Goal: Task Accomplishment & Management: Complete application form

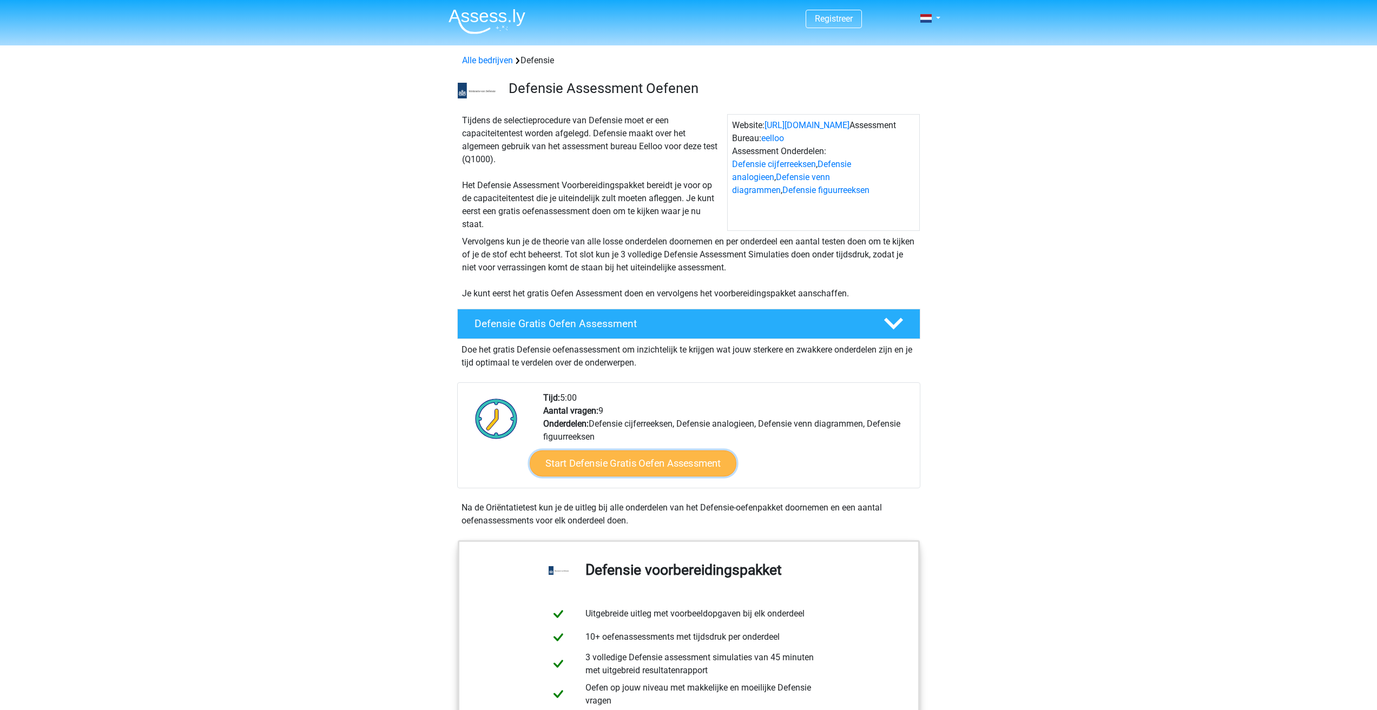
click at [647, 463] on link "Start Defensie Gratis Oefen Assessment" at bounding box center [633, 464] width 207 height 26
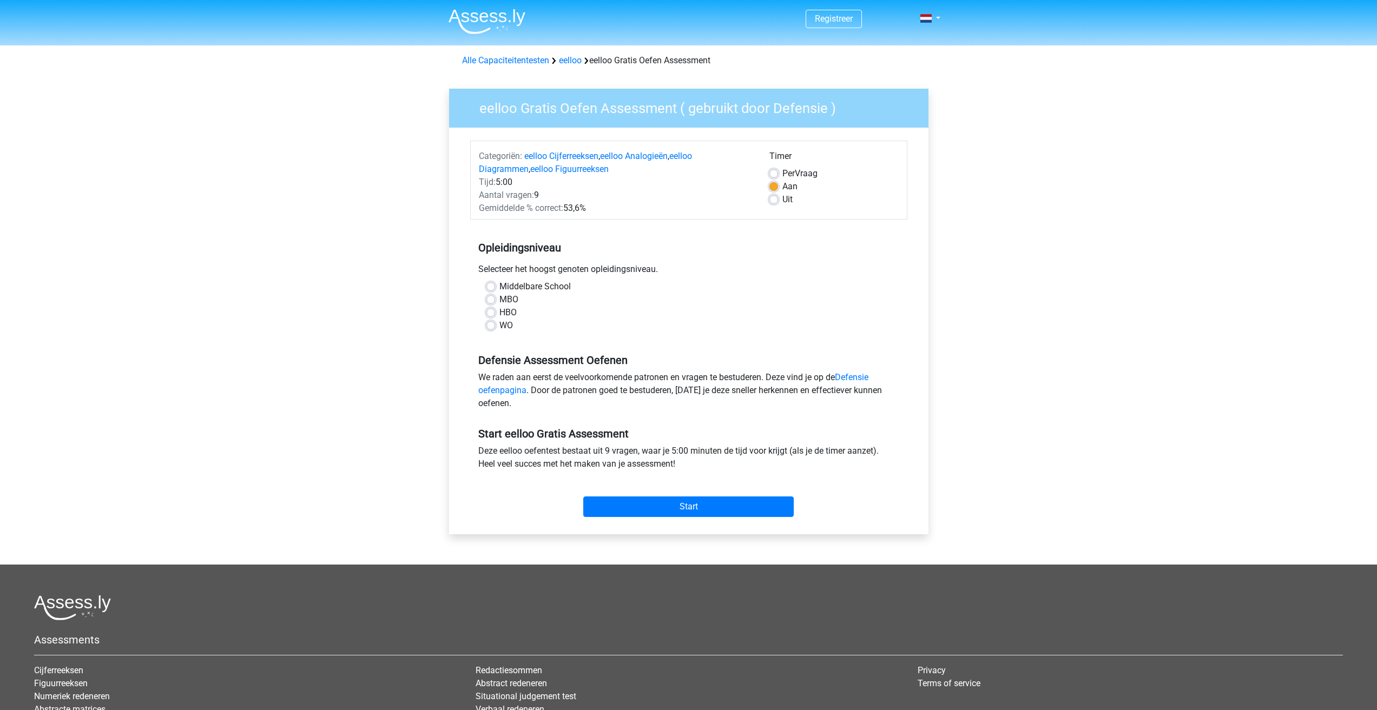
click at [503, 299] on label "MBO" at bounding box center [508, 299] width 19 height 13
click at [495, 299] on input "MBO" at bounding box center [490, 298] width 9 height 11
radio input "true"
drag, startPoint x: 699, startPoint y: 515, endPoint x: 694, endPoint y: 509, distance: 7.7
click at [696, 512] on input "Start" at bounding box center [688, 507] width 210 height 21
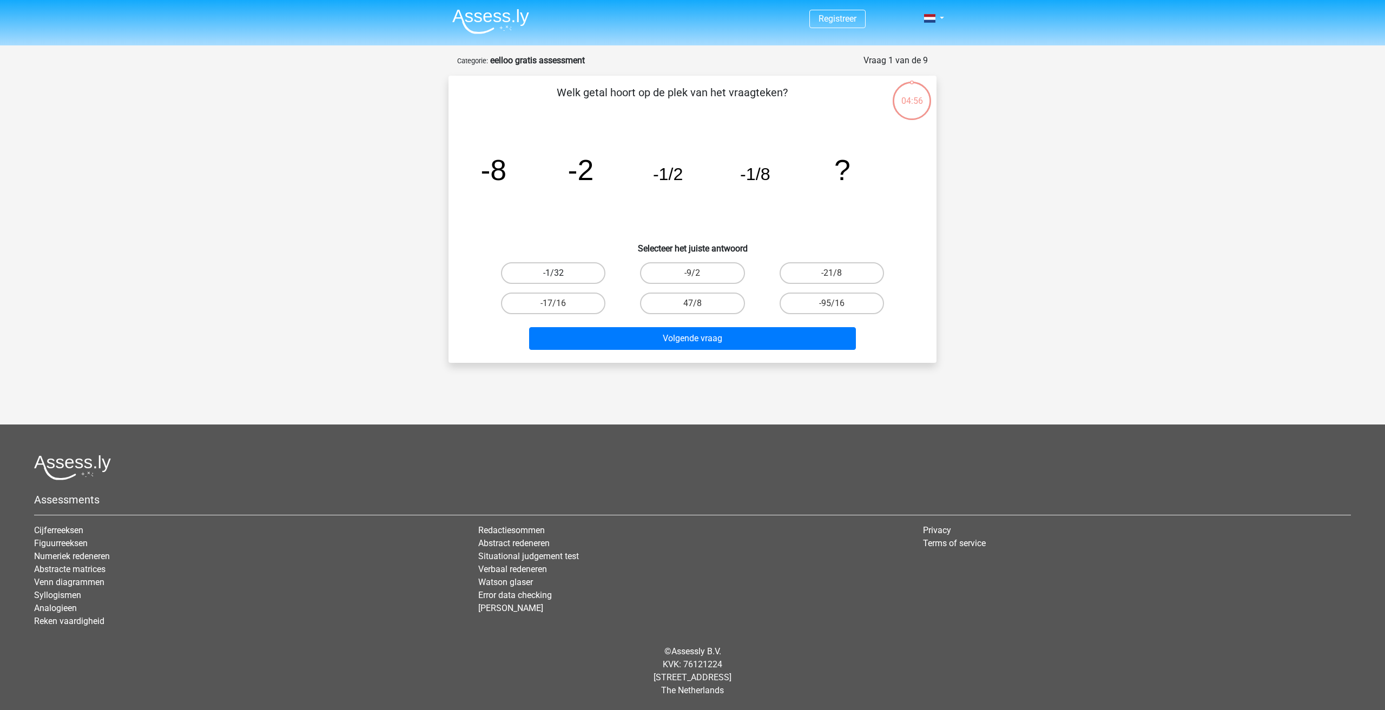
click at [573, 273] on label "-1/32" at bounding box center [553, 273] width 104 height 22
click at [561, 273] on input "-1/32" at bounding box center [557, 276] width 7 height 7
radio input "true"
click at [673, 344] on button "Volgende vraag" at bounding box center [692, 338] width 327 height 23
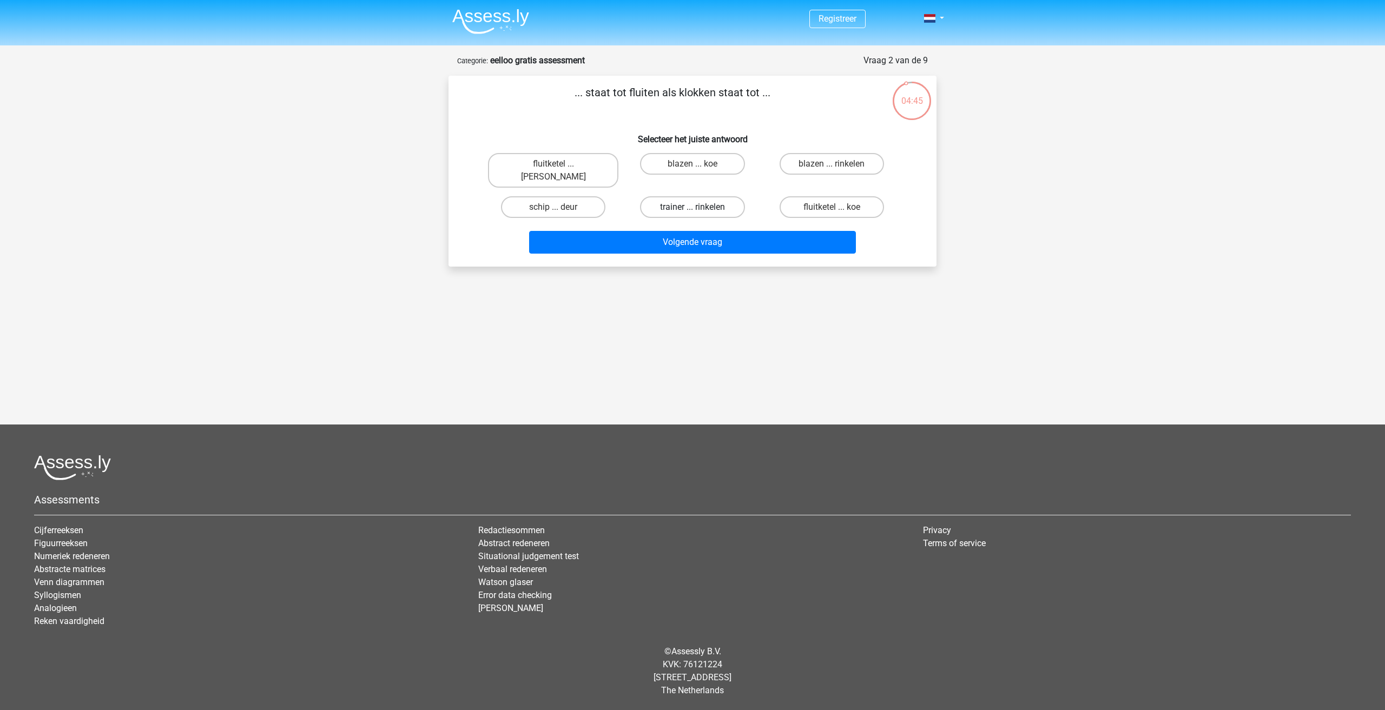
click at [680, 196] on label "trainer ... rinkelen" at bounding box center [692, 207] width 104 height 22
click at [693, 207] on input "trainer ... rinkelen" at bounding box center [696, 210] width 7 height 7
radio input "true"
click at [845, 162] on label "blazen ... rinkelen" at bounding box center [832, 164] width 104 height 22
click at [839, 164] on input "blazen ... rinkelen" at bounding box center [835, 167] width 7 height 7
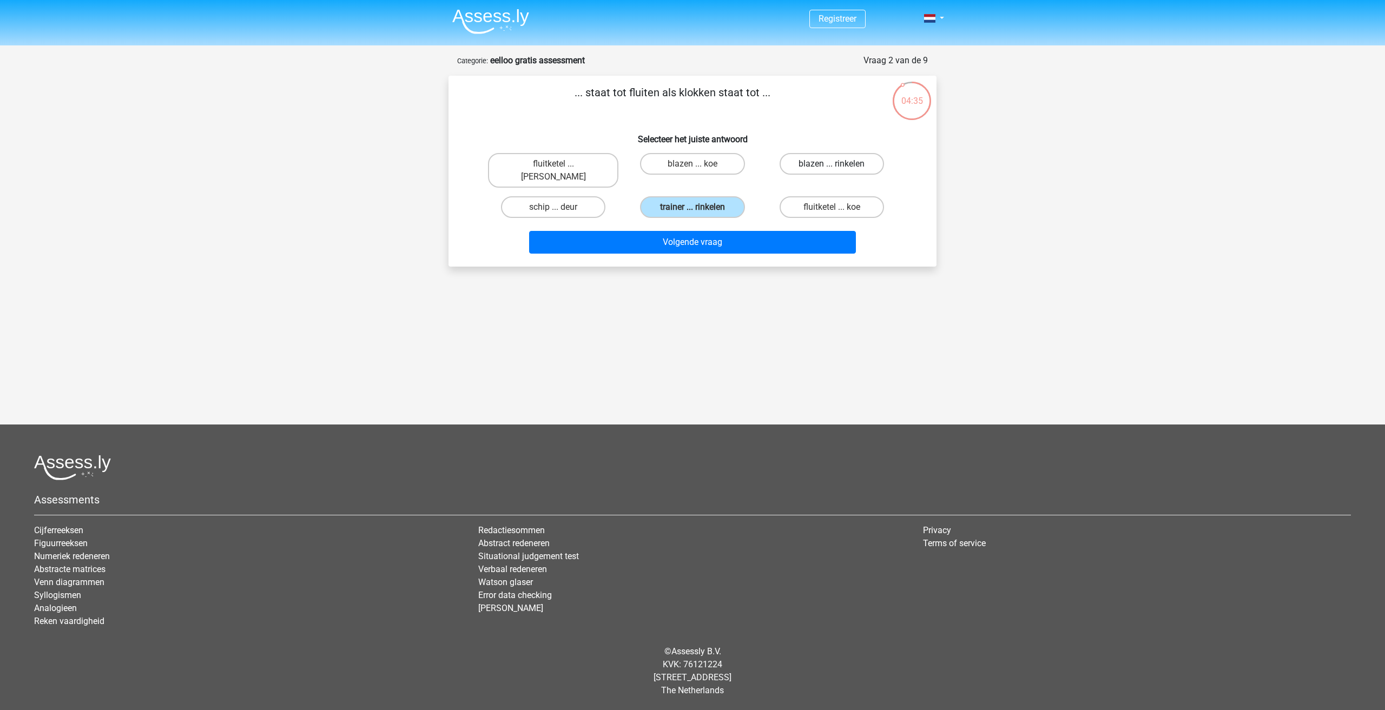
radio input "true"
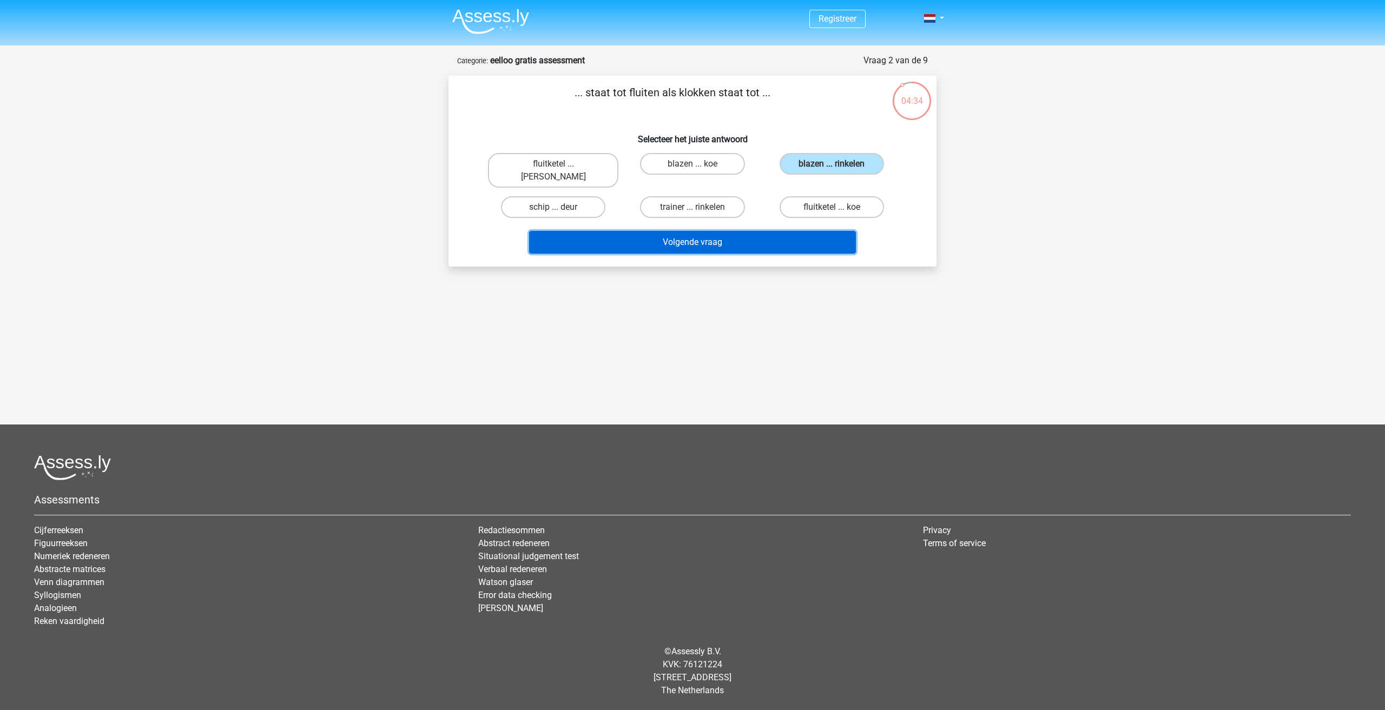
click at [677, 231] on button "Volgende vraag" at bounding box center [692, 242] width 327 height 23
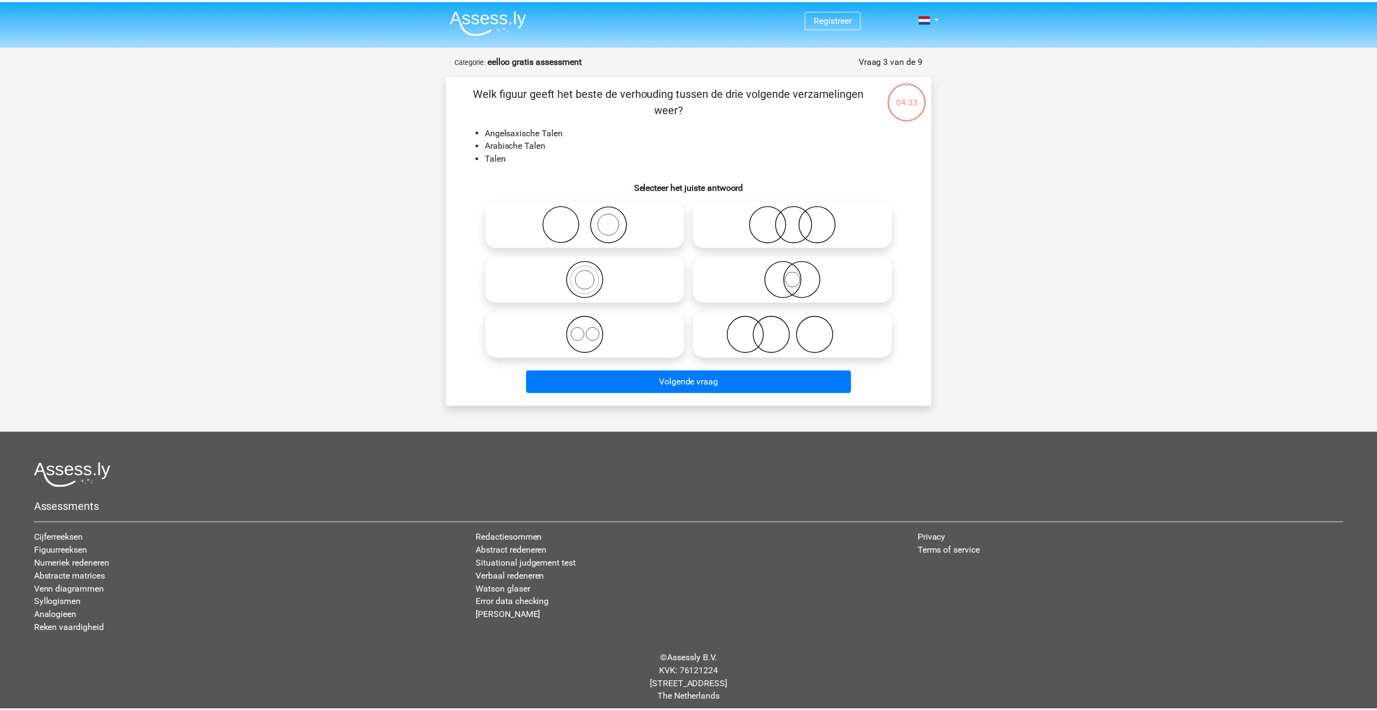
scroll to position [8, 0]
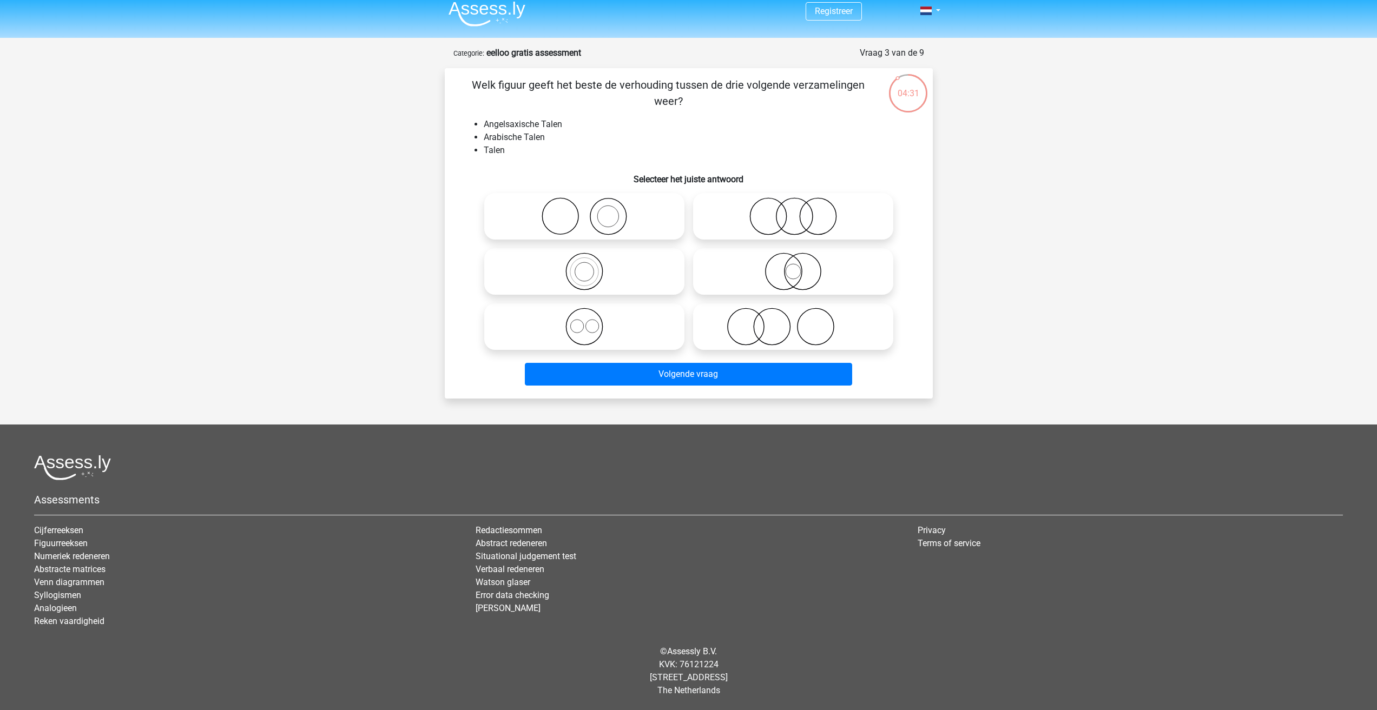
click at [773, 220] on icon at bounding box center [793, 216] width 192 height 38
click at [793, 211] on input "radio" at bounding box center [796, 207] width 7 height 7
radio input "true"
click at [587, 215] on icon at bounding box center [585, 216] width 192 height 38
click at [587, 211] on input "radio" at bounding box center [587, 207] width 7 height 7
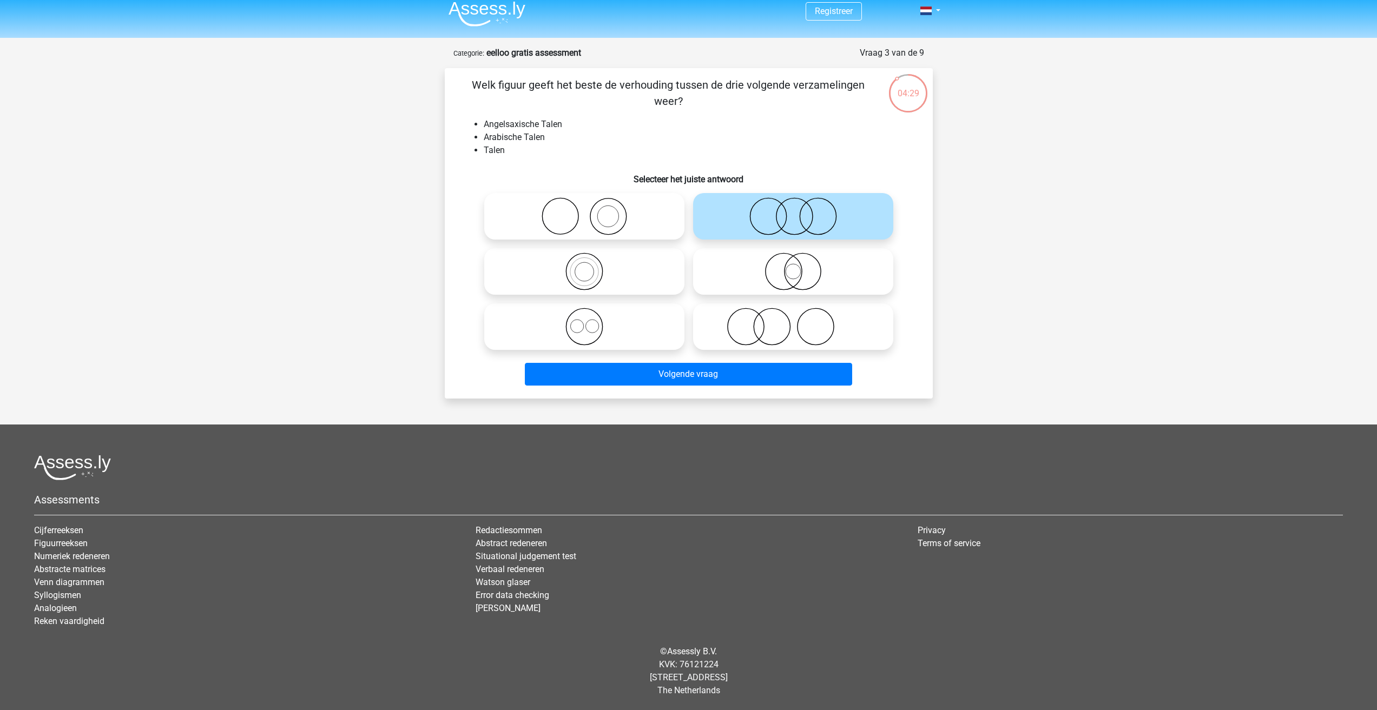
radio input "true"
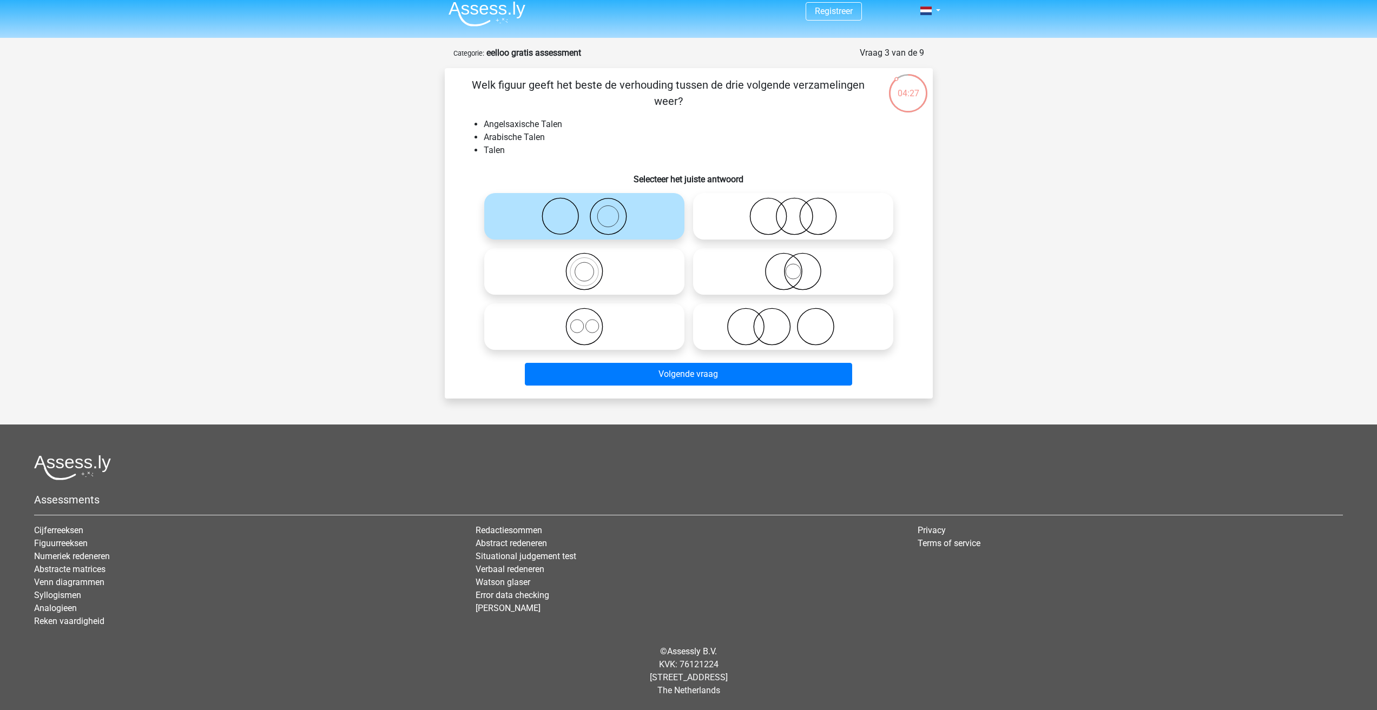
click at [740, 340] on icon at bounding box center [793, 327] width 192 height 38
click at [793, 321] on input "radio" at bounding box center [796, 317] width 7 height 7
radio input "true"
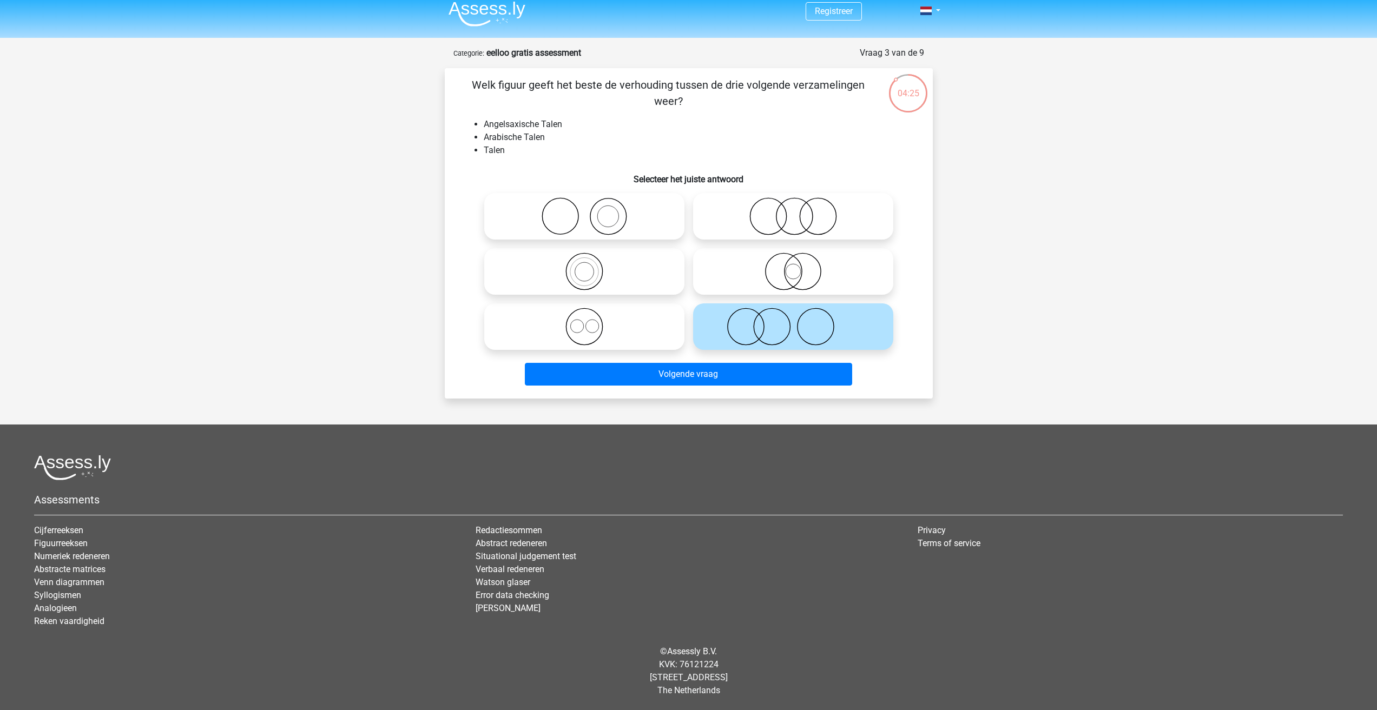
click at [751, 196] on label at bounding box center [793, 216] width 200 height 47
click at [793, 204] on input "radio" at bounding box center [796, 207] width 7 height 7
radio input "true"
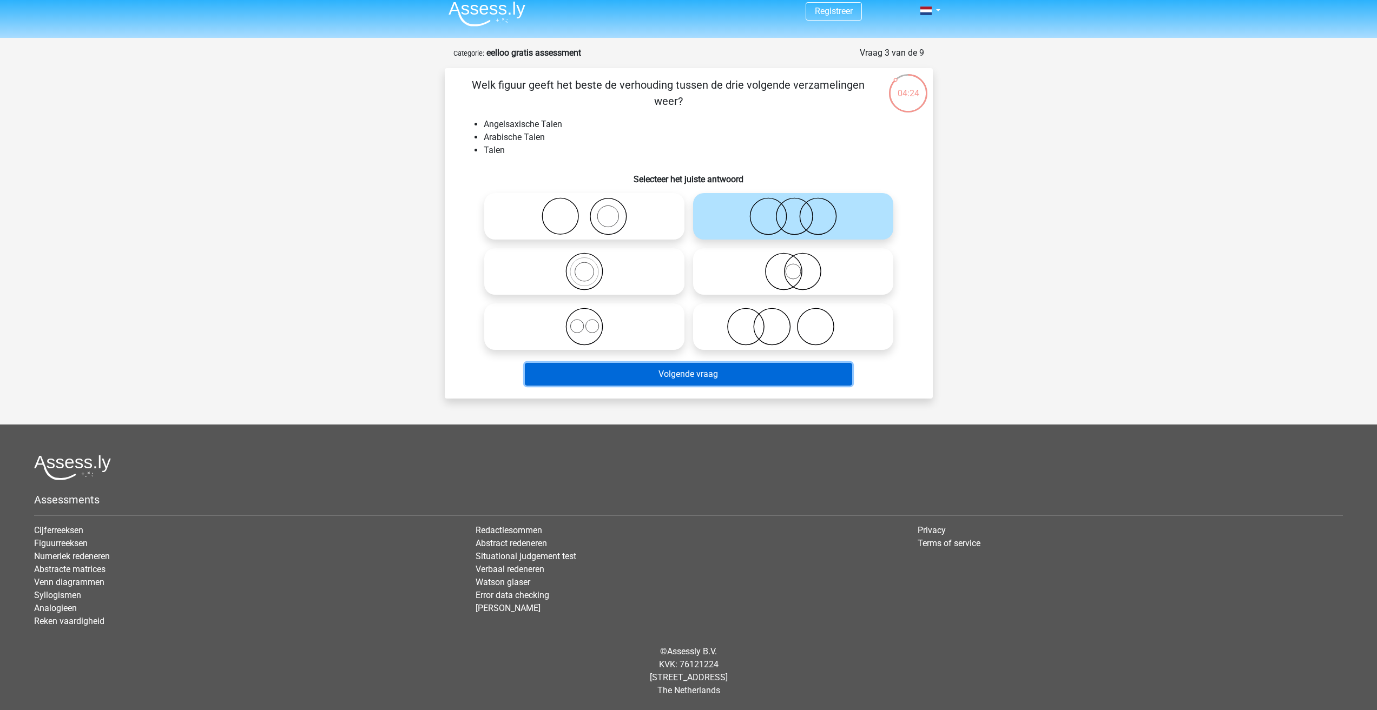
click at [702, 374] on button "Volgende vraag" at bounding box center [688, 374] width 327 height 23
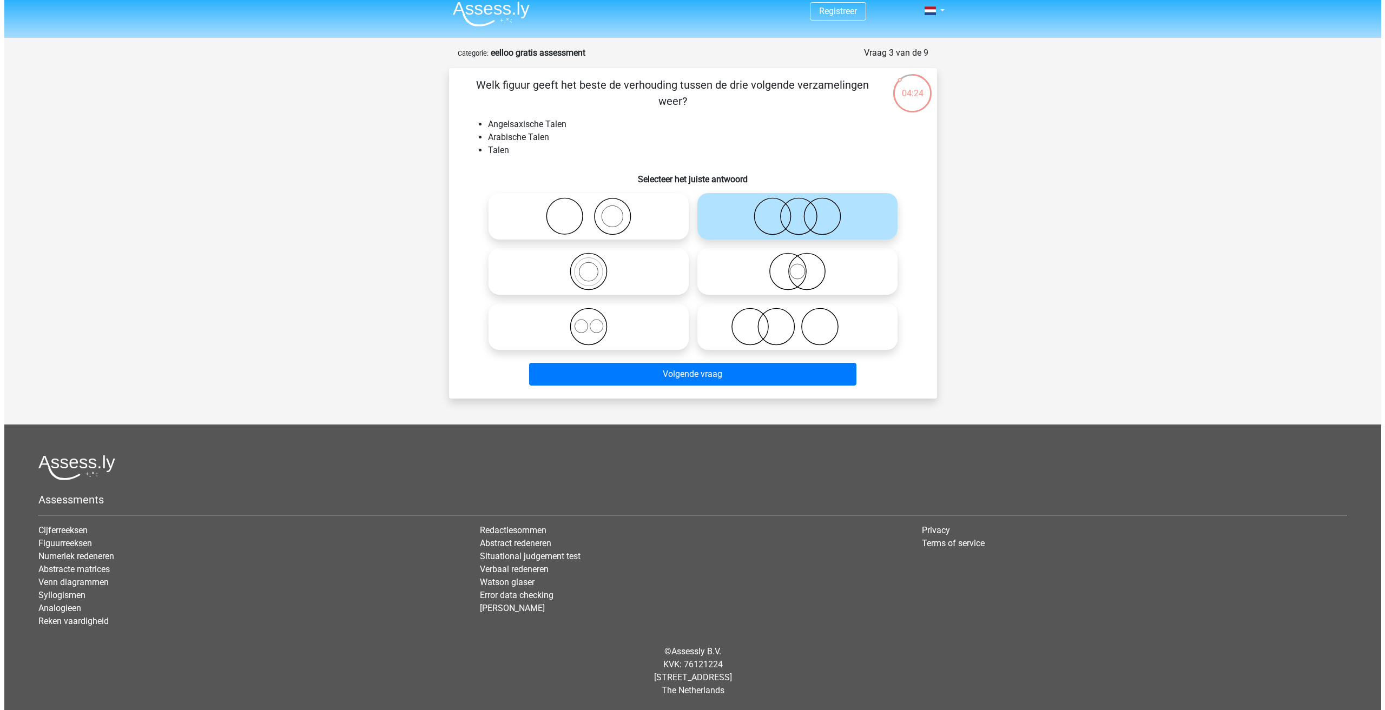
scroll to position [0, 0]
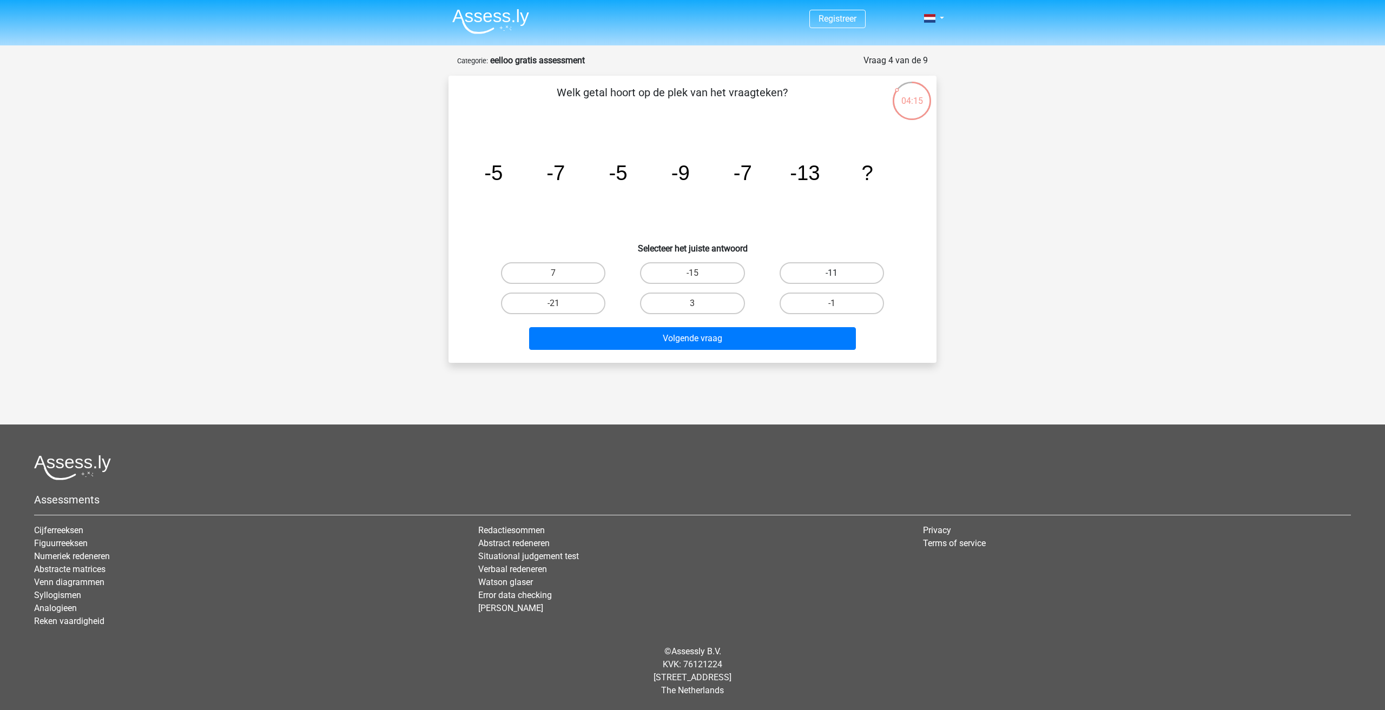
drag, startPoint x: 837, startPoint y: 280, endPoint x: 832, endPoint y: 282, distance: 5.8
click at [836, 280] on input "-11" at bounding box center [835, 276] width 7 height 7
radio input "true"
click at [670, 339] on button "Volgende vraag" at bounding box center [692, 338] width 327 height 23
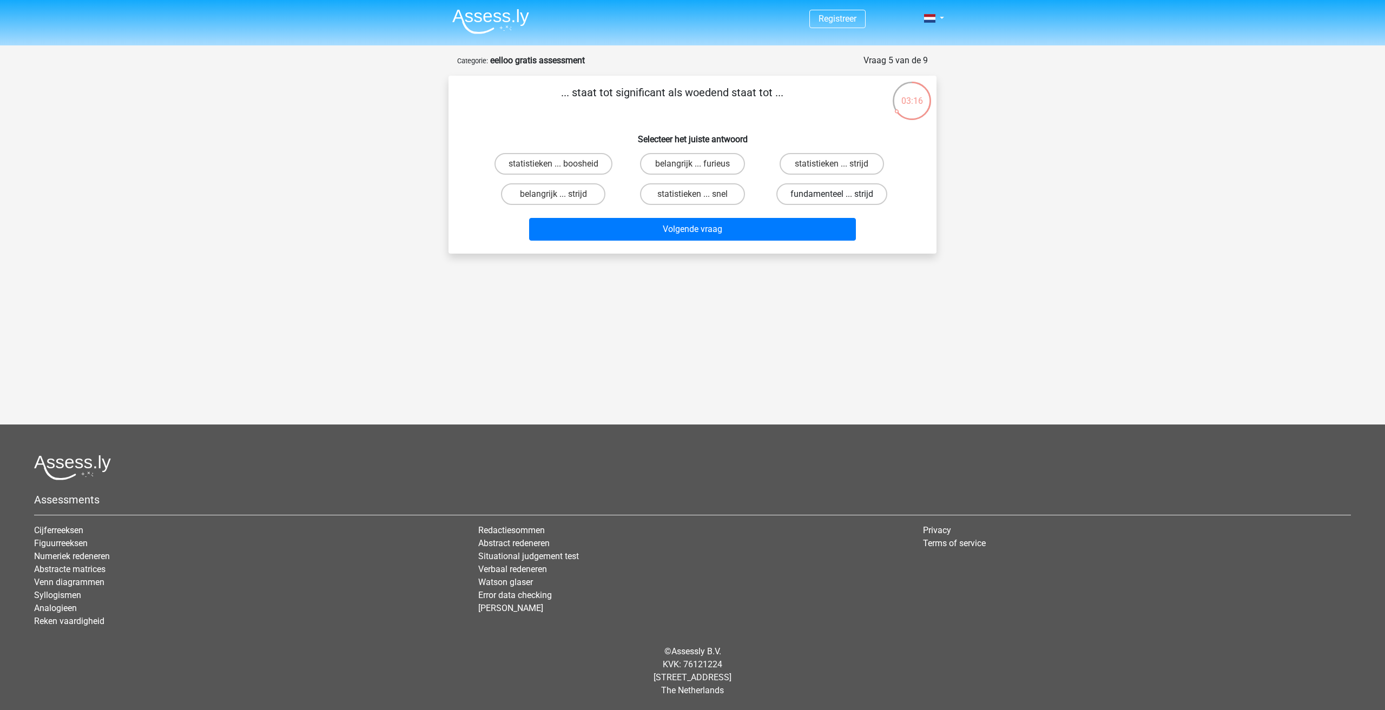
click at [814, 198] on label "fundamenteel ... strijd" at bounding box center [831, 194] width 111 height 22
click at [832, 198] on input "fundamenteel ... strijd" at bounding box center [835, 197] width 7 height 7
radio input "true"
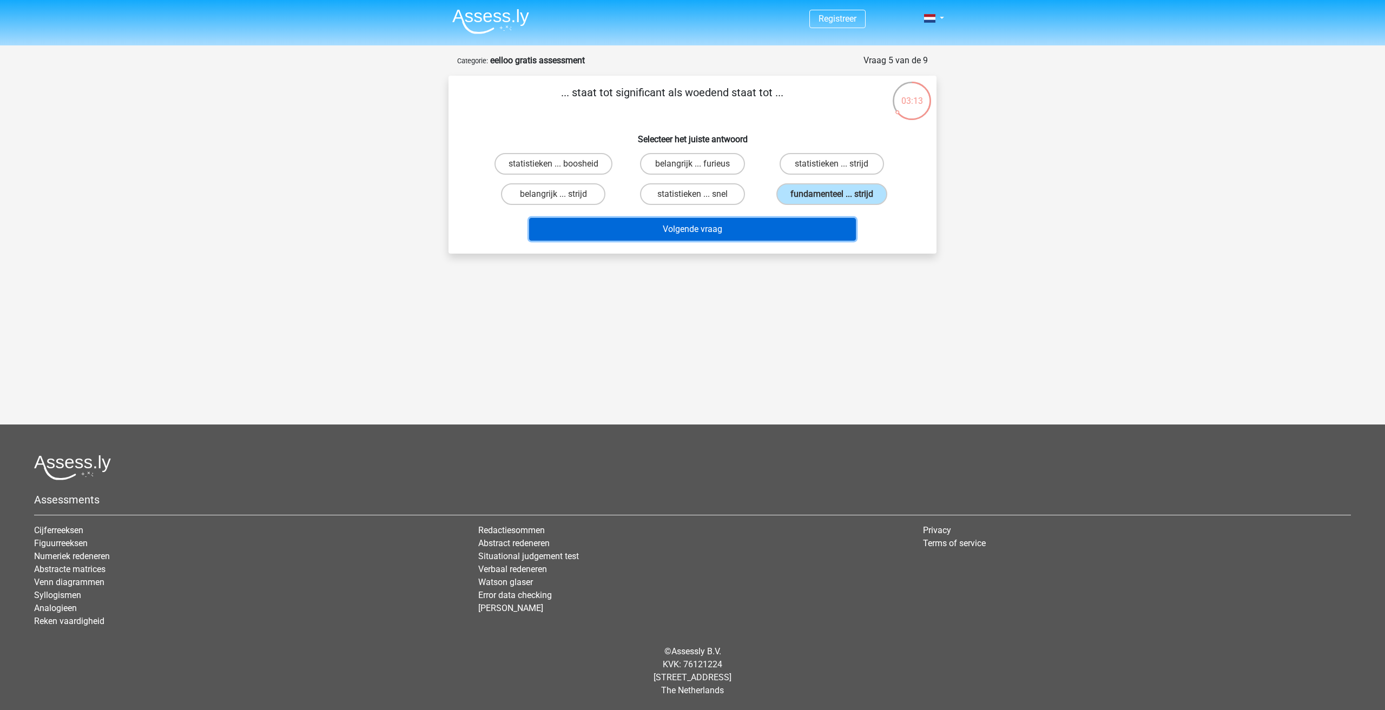
click at [640, 229] on button "Volgende vraag" at bounding box center [692, 229] width 327 height 23
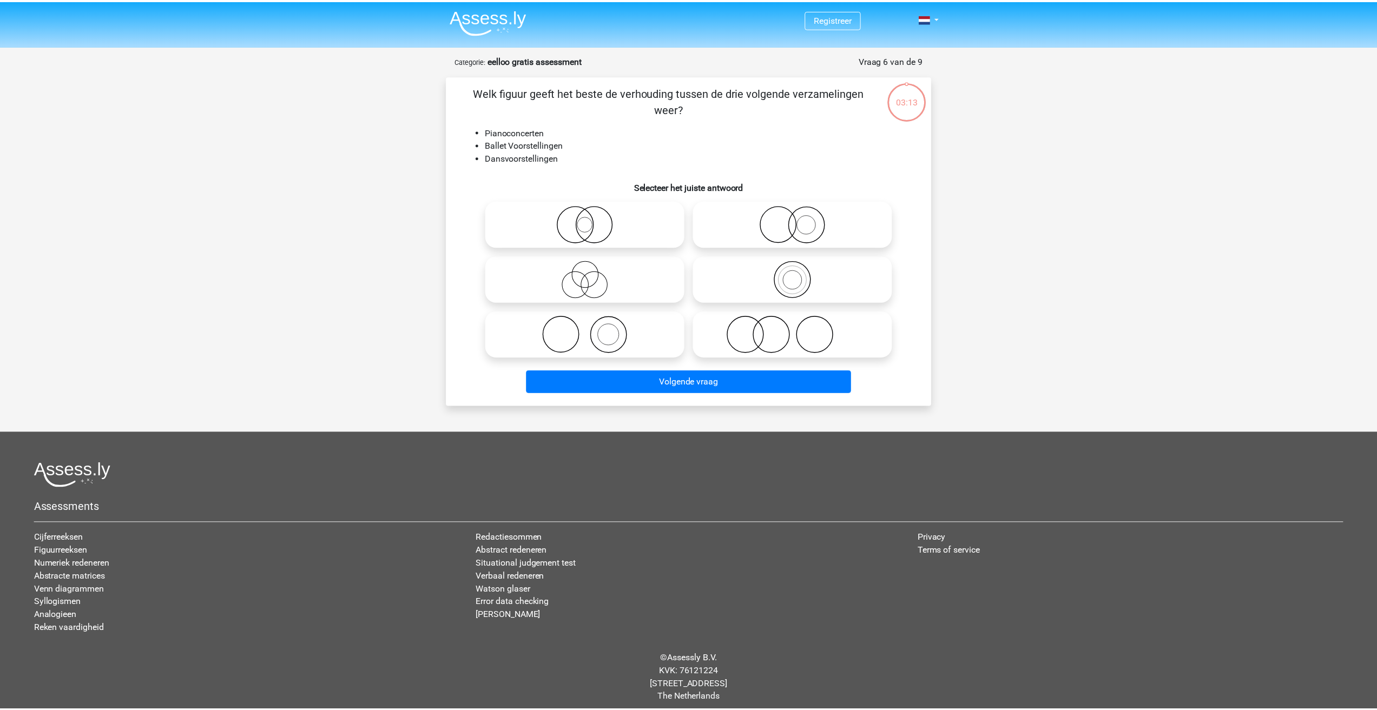
scroll to position [8, 0]
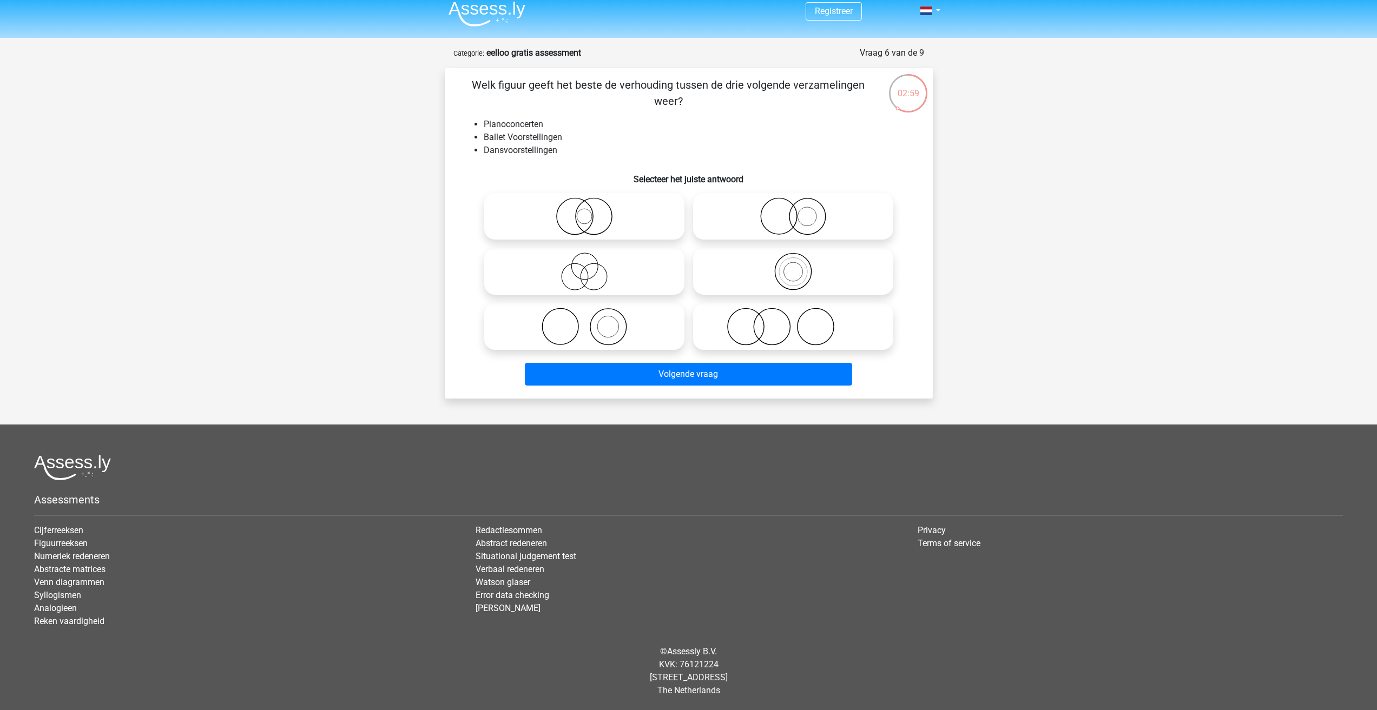
click at [774, 319] on icon at bounding box center [793, 327] width 192 height 38
click at [793, 319] on input "radio" at bounding box center [796, 317] width 7 height 7
radio input "true"
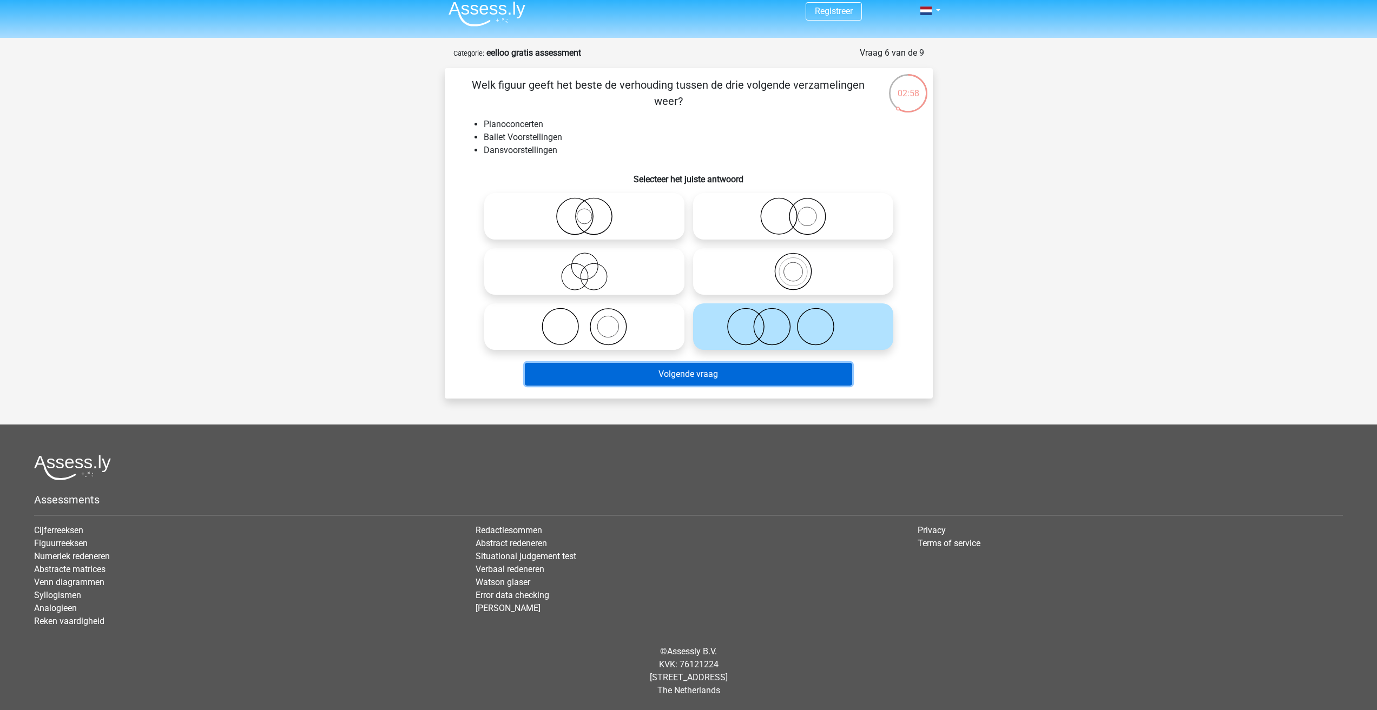
click at [723, 376] on button "Volgende vraag" at bounding box center [688, 374] width 327 height 23
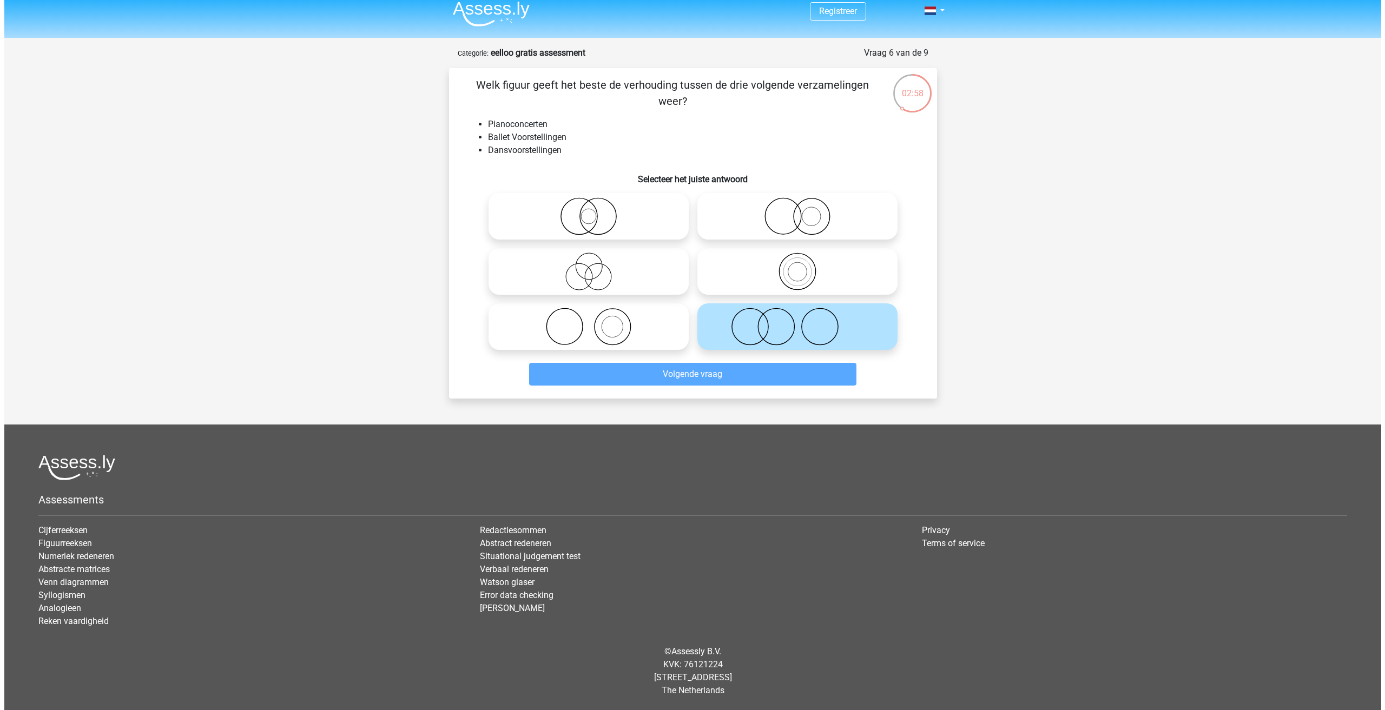
scroll to position [0, 0]
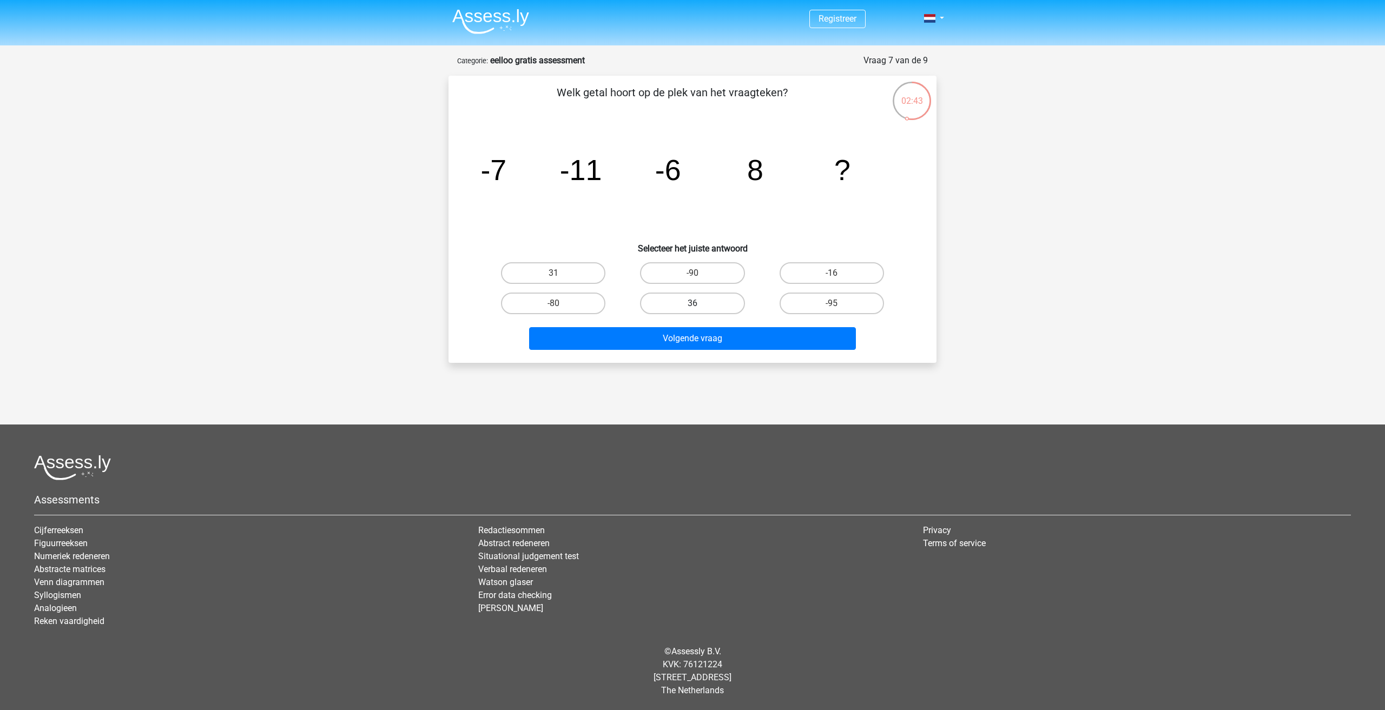
click at [696, 297] on label "36" at bounding box center [692, 304] width 104 height 22
click at [696, 304] on input "36" at bounding box center [696, 307] width 7 height 7
radio input "true"
click at [754, 342] on button "Volgende vraag" at bounding box center [692, 338] width 327 height 23
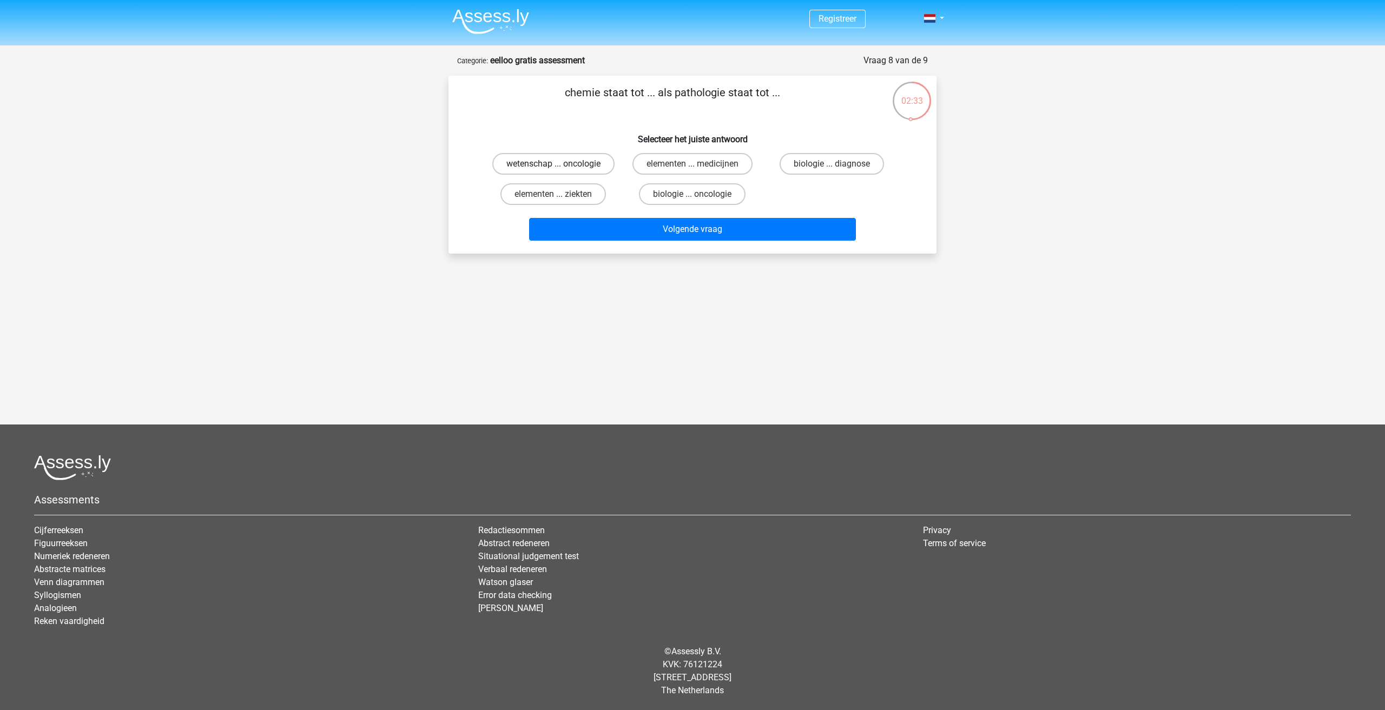
click at [570, 162] on label "wetenschap ... oncologie" at bounding box center [553, 164] width 122 height 22
click at [561, 164] on input "wetenschap ... oncologie" at bounding box center [557, 167] width 7 height 7
radio input "true"
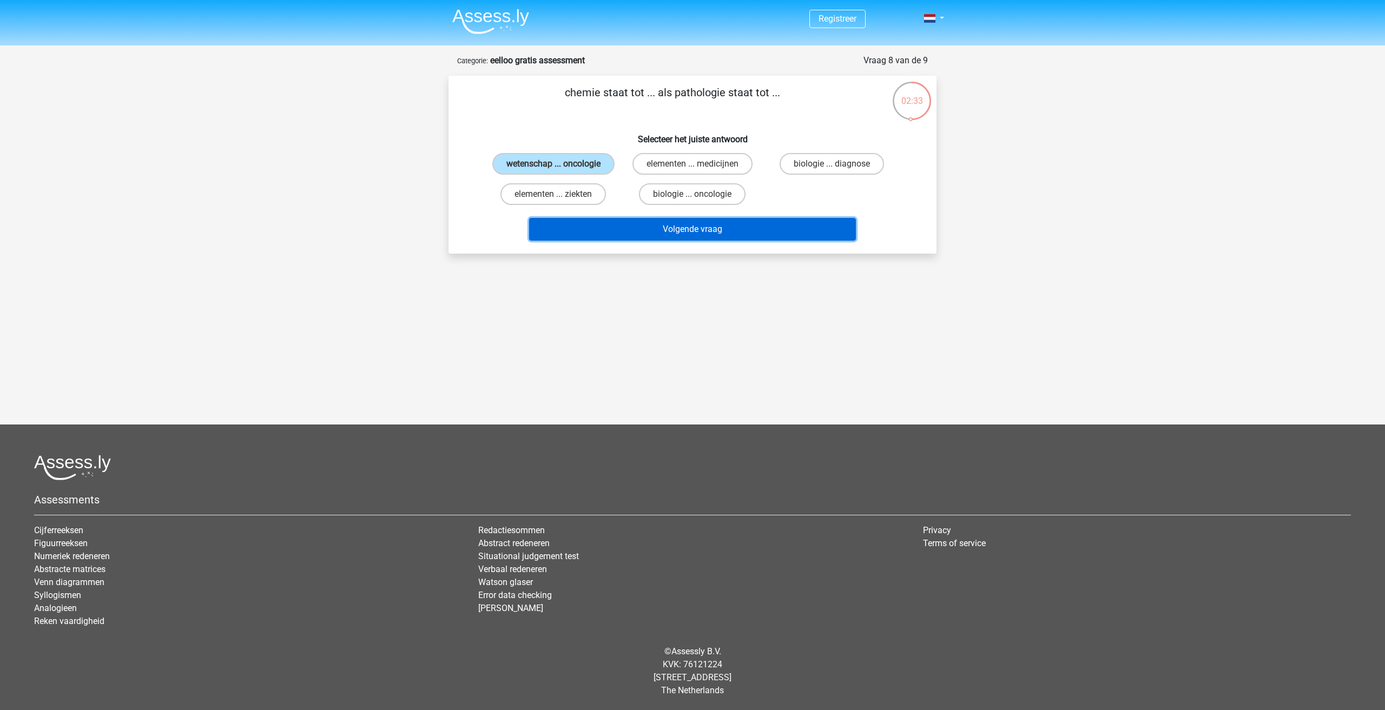
click at [656, 238] on button "Volgende vraag" at bounding box center [692, 229] width 327 height 23
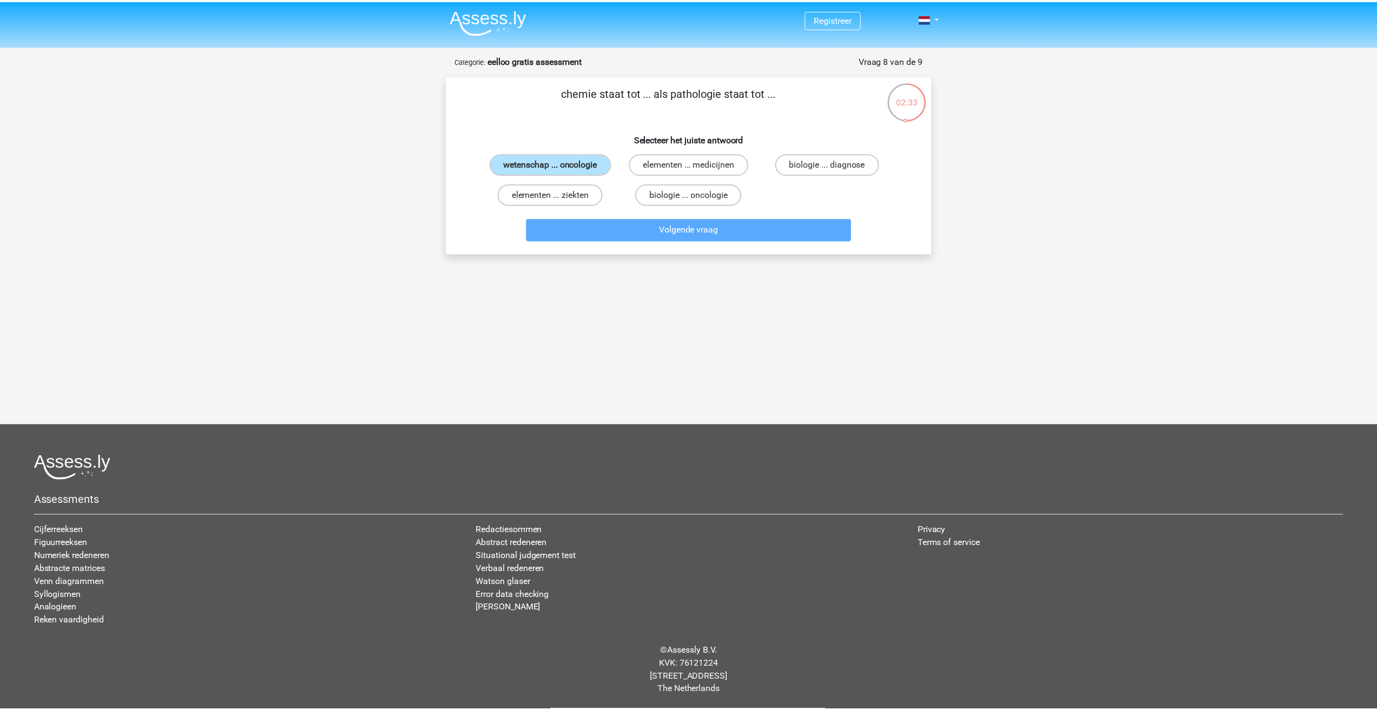
scroll to position [8, 0]
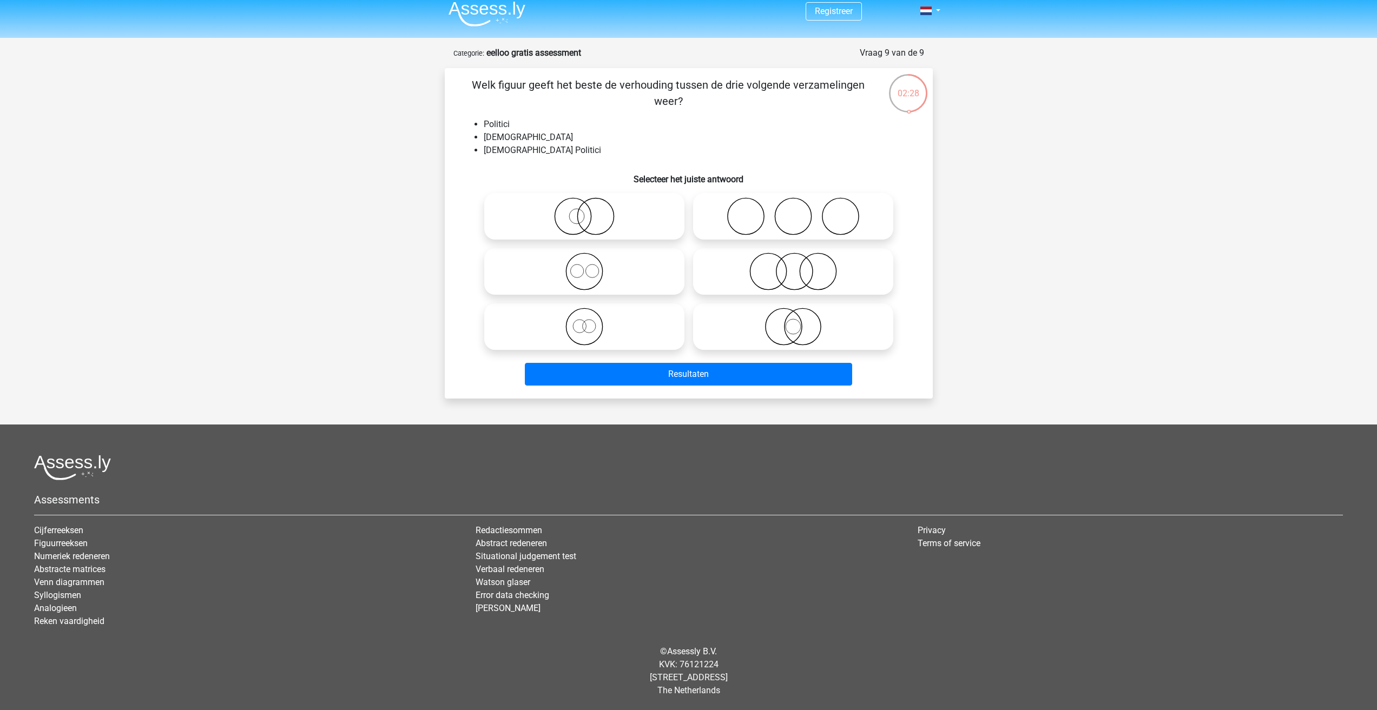
click at [733, 229] on icon at bounding box center [793, 216] width 192 height 38
click at [793, 211] on input "radio" at bounding box center [796, 207] width 7 height 7
radio input "true"
click at [565, 241] on div at bounding box center [584, 216] width 209 height 55
click at [582, 278] on icon at bounding box center [585, 272] width 192 height 38
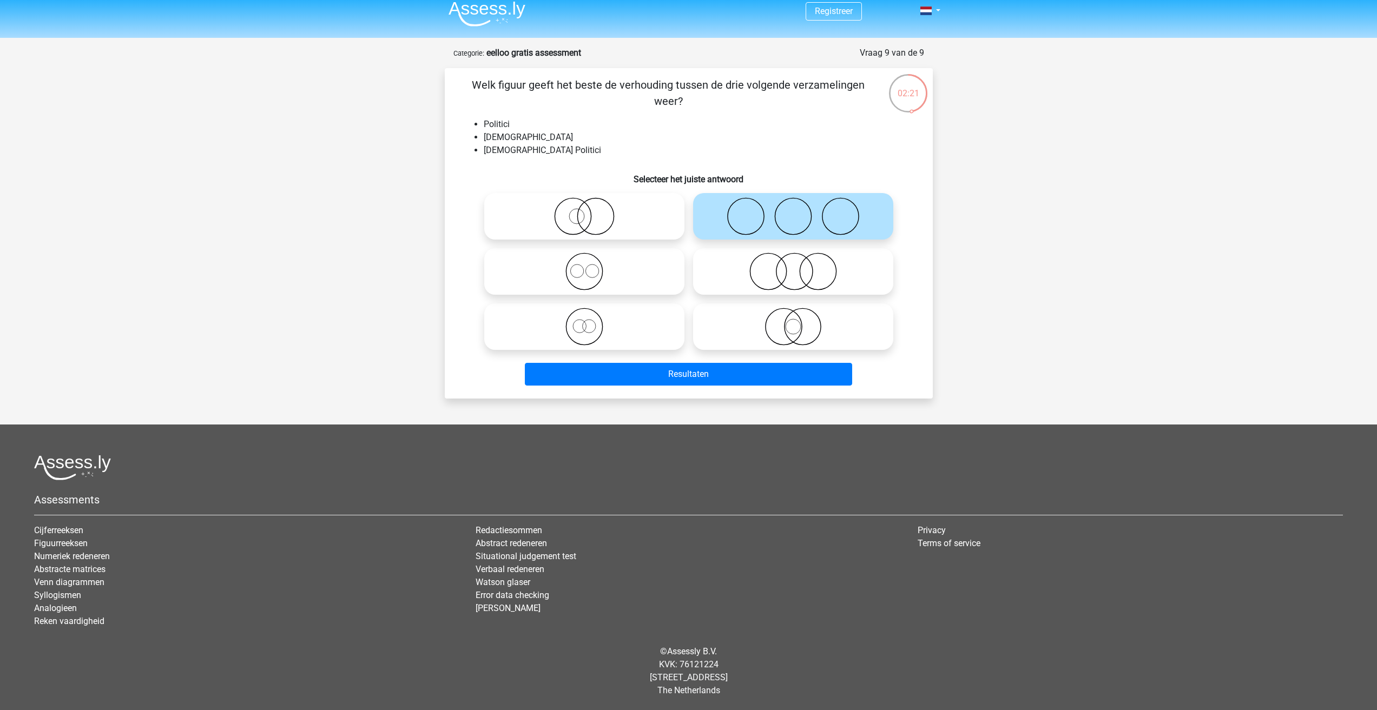
click at [584, 266] on input "radio" at bounding box center [587, 262] width 7 height 7
radio input "true"
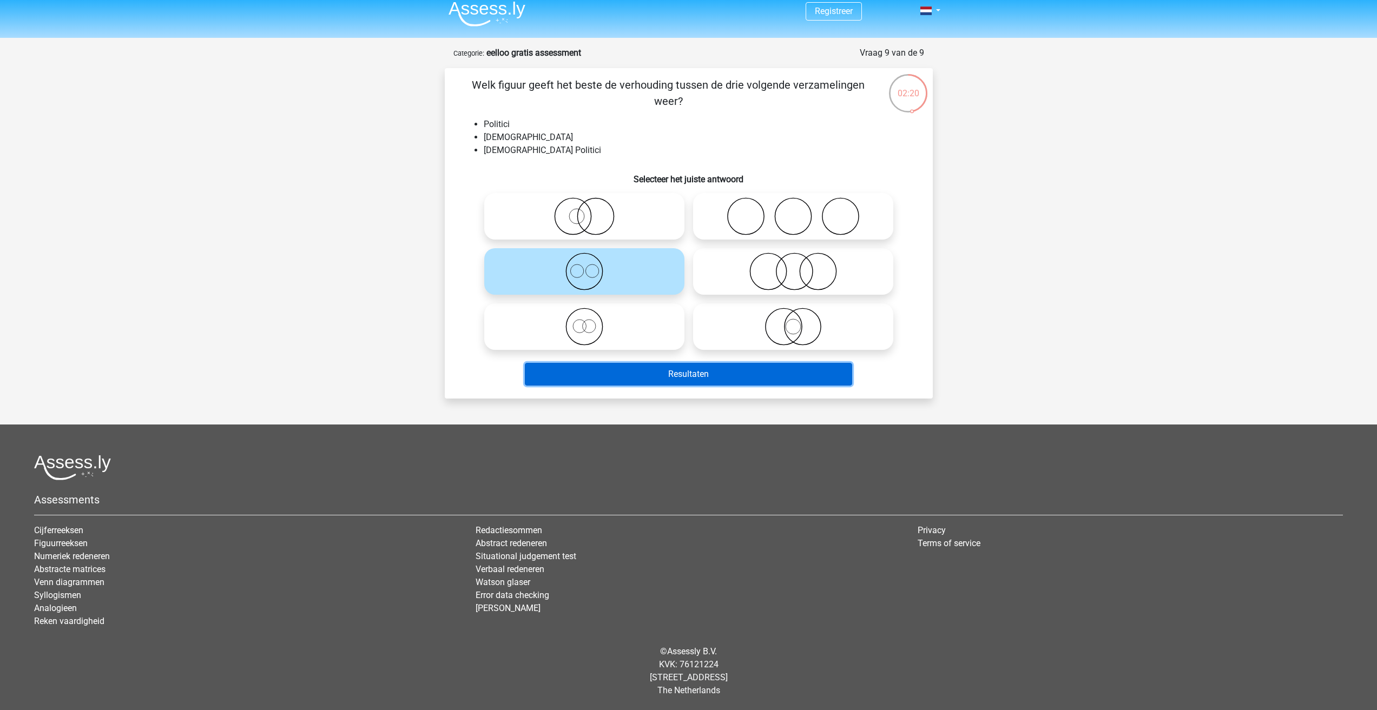
click at [705, 381] on button "Resultaten" at bounding box center [688, 374] width 327 height 23
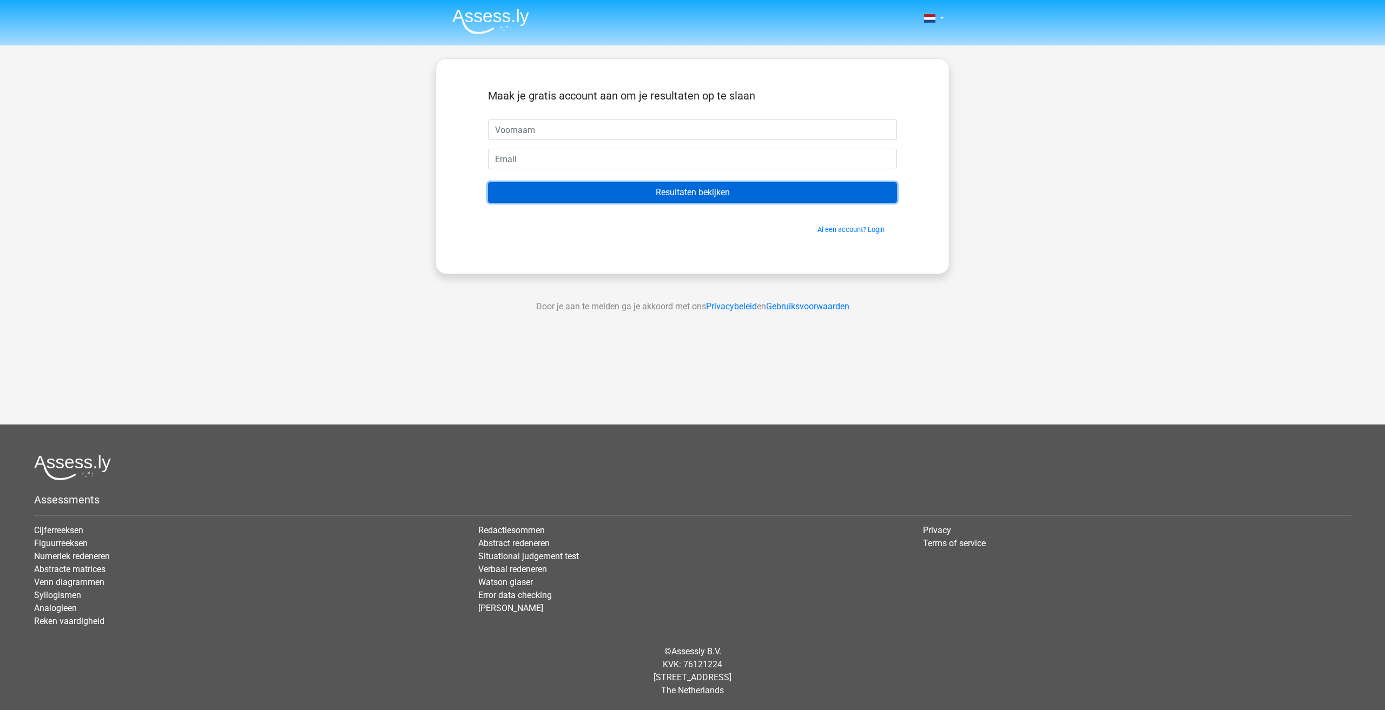
click at [602, 196] on input "Resultaten bekijken" at bounding box center [692, 192] width 409 height 21
type input "ouhsdf1"
type input "mnvlkndfaso;vnadklf/dfcolnmdfwvk"
click at [591, 185] on input "Resultaten bekijken" at bounding box center [692, 192] width 409 height 21
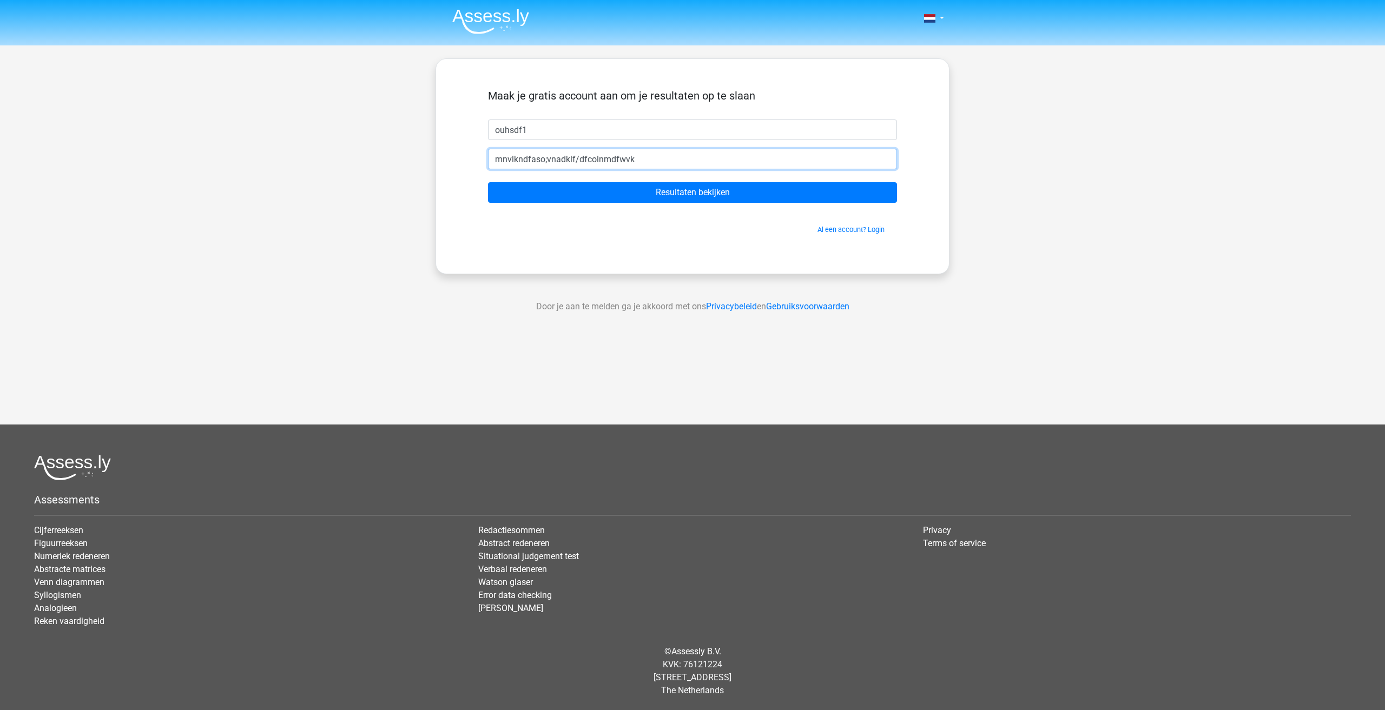
drag, startPoint x: 668, startPoint y: 154, endPoint x: 351, endPoint y: 174, distance: 317.1
click at [346, 197] on div "Nederlands English" at bounding box center [692, 306] width 1385 height 612
type input "uhwdebw@gmail.com"
click at [488, 182] on input "Resultaten bekijken" at bounding box center [692, 192] width 409 height 21
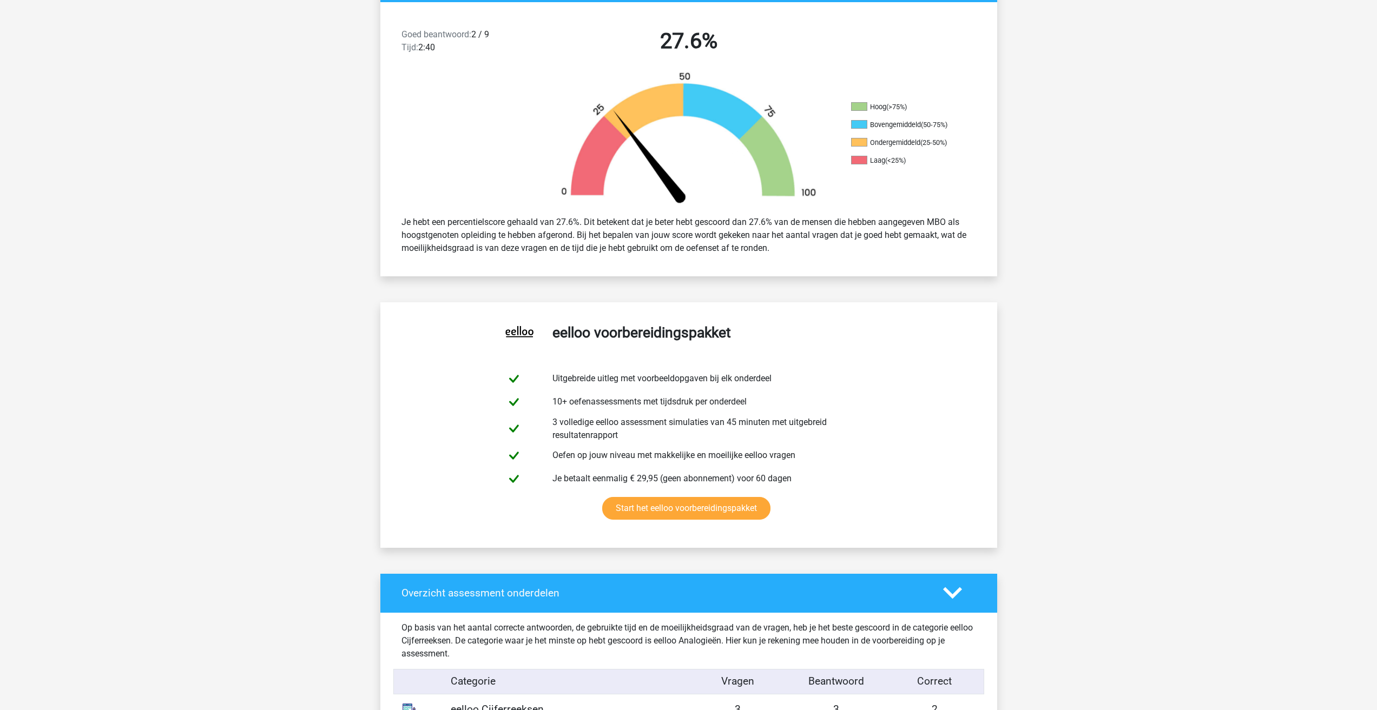
scroll to position [379, 0]
